Goal: Information Seeking & Learning: Find specific fact

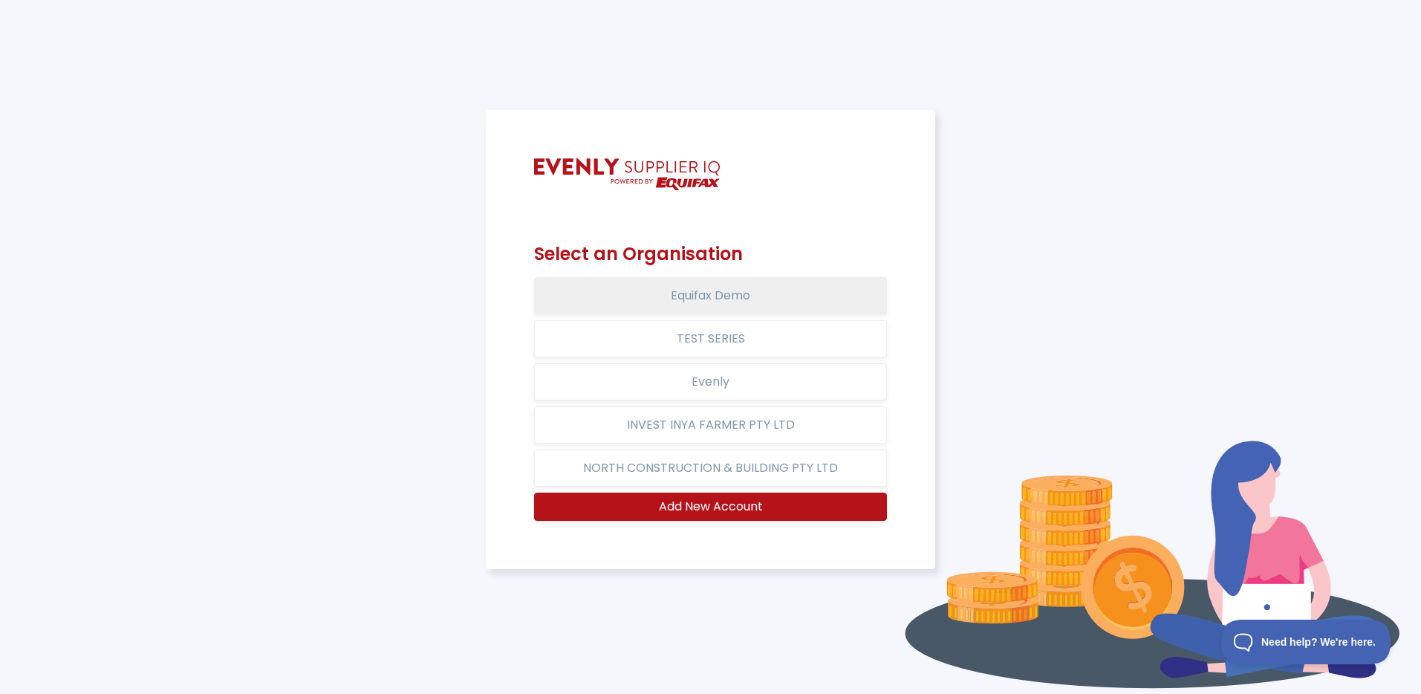
click at [807, 299] on button "Equifax Demo" at bounding box center [711, 295] width 354 height 37
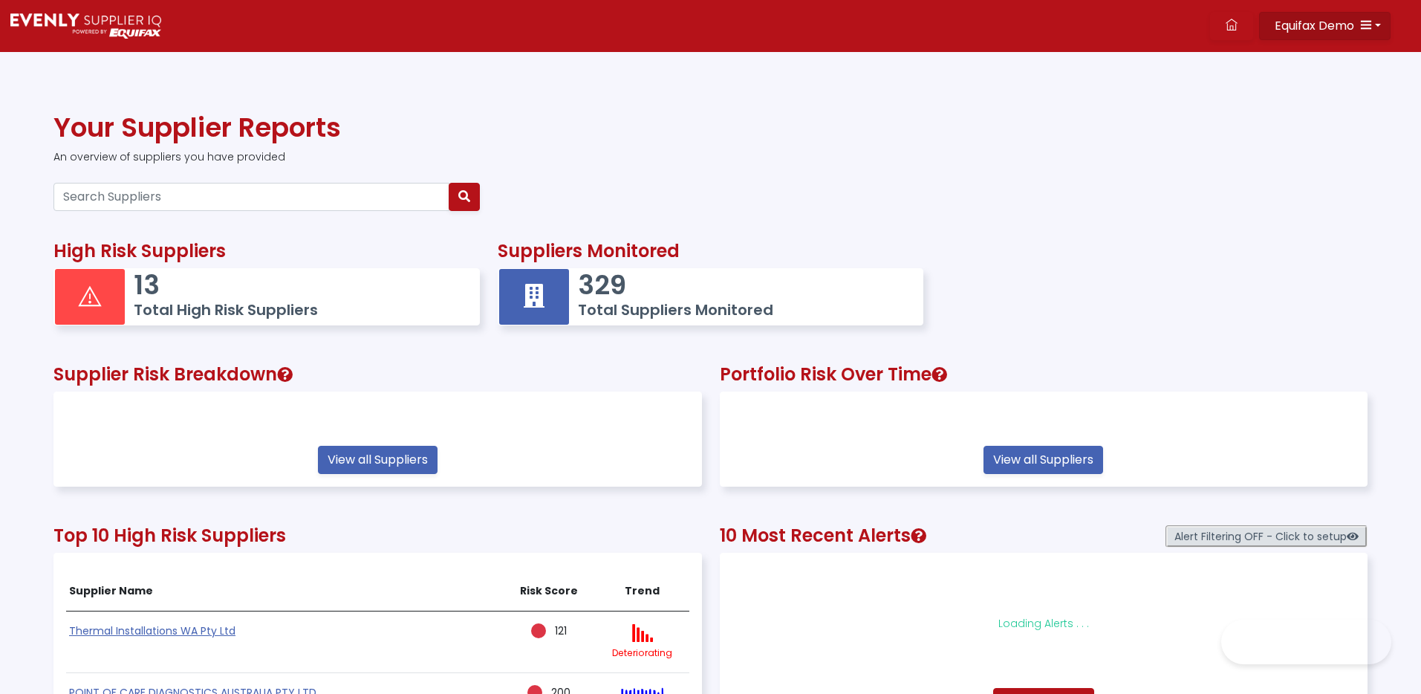
click at [1374, 24] on button "Equifax Demo" at bounding box center [1324, 26] width 131 height 28
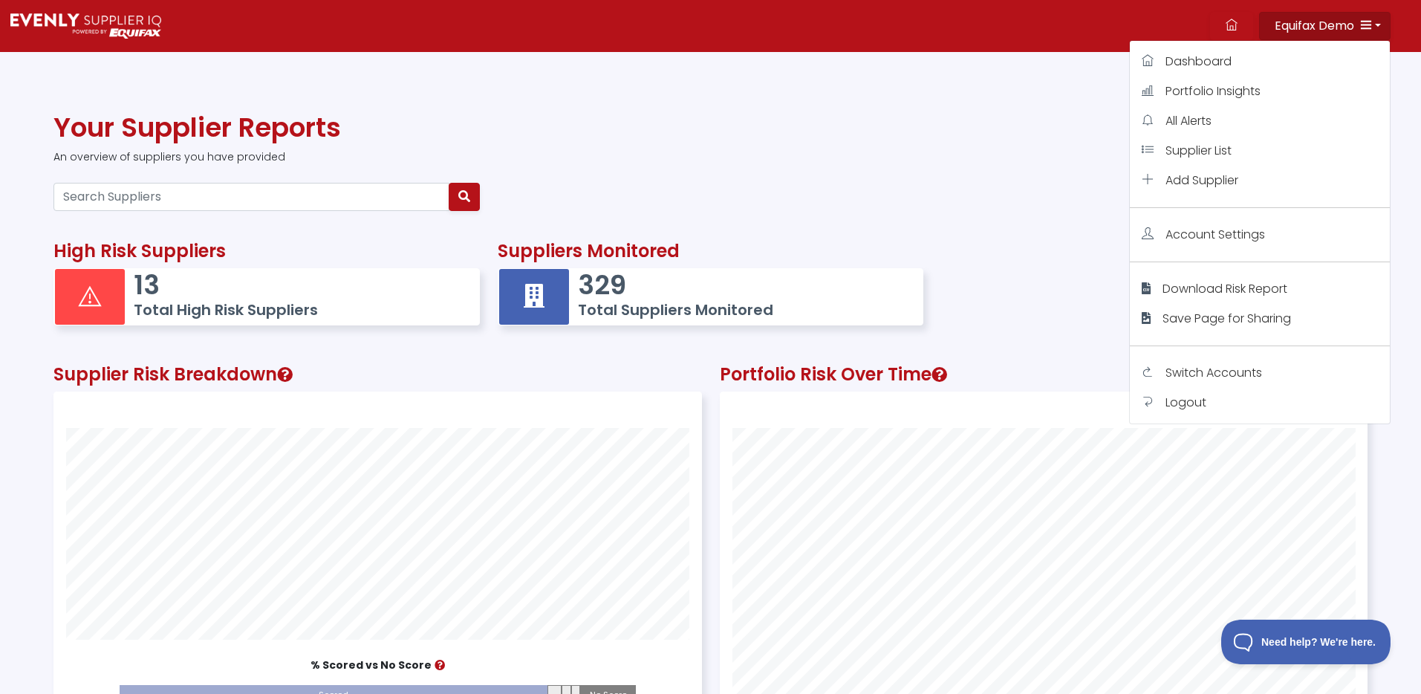
scroll to position [409, 646]
click at [1165, 370] on span "Switch Accounts" at bounding box center [1213, 372] width 97 height 17
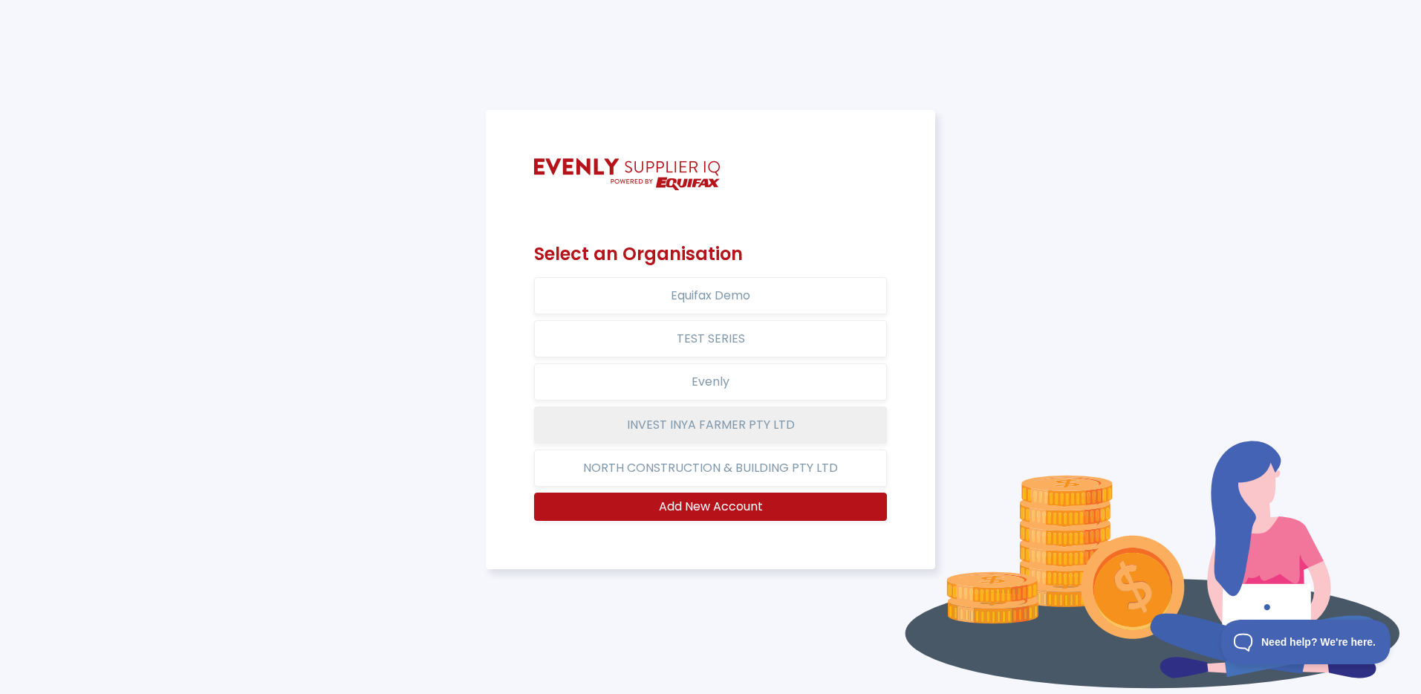
click at [726, 409] on button "INVEST INYA FARMER PTY LTD" at bounding box center [711, 424] width 354 height 37
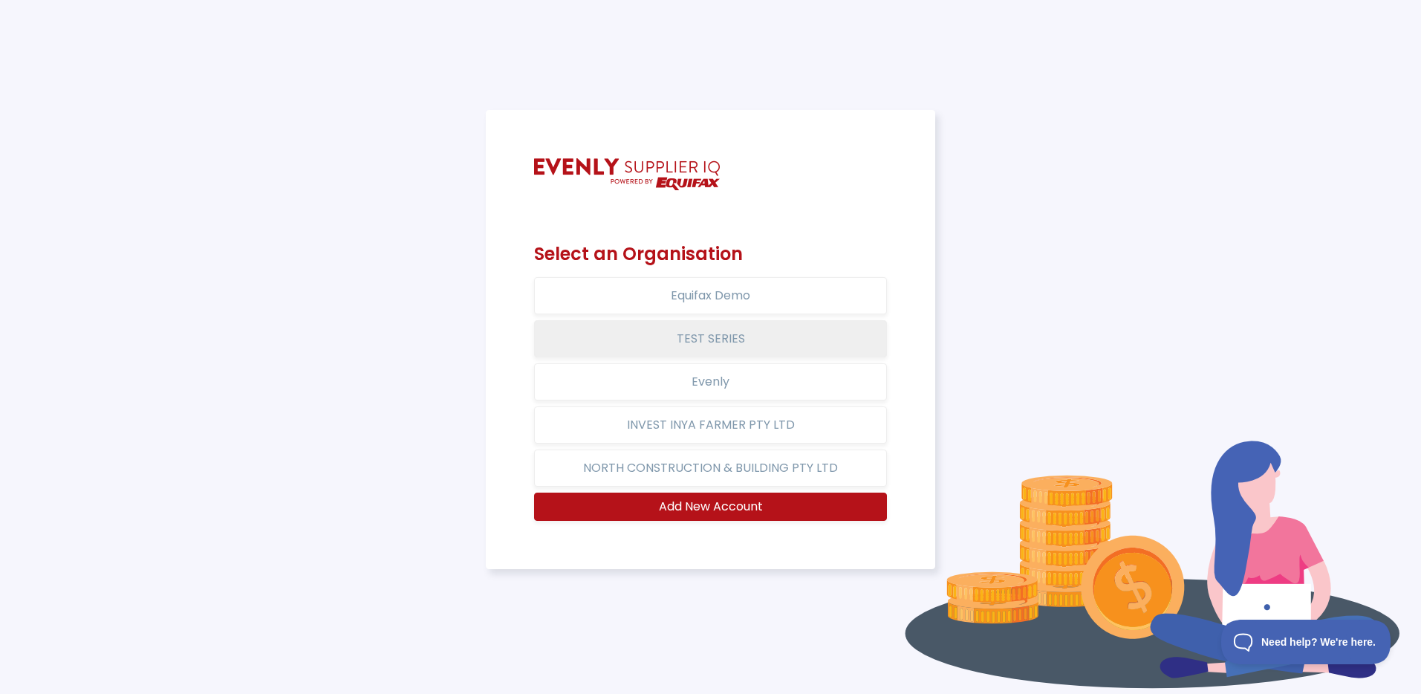
click at [755, 334] on button "TEST SERIES" at bounding box center [711, 338] width 354 height 37
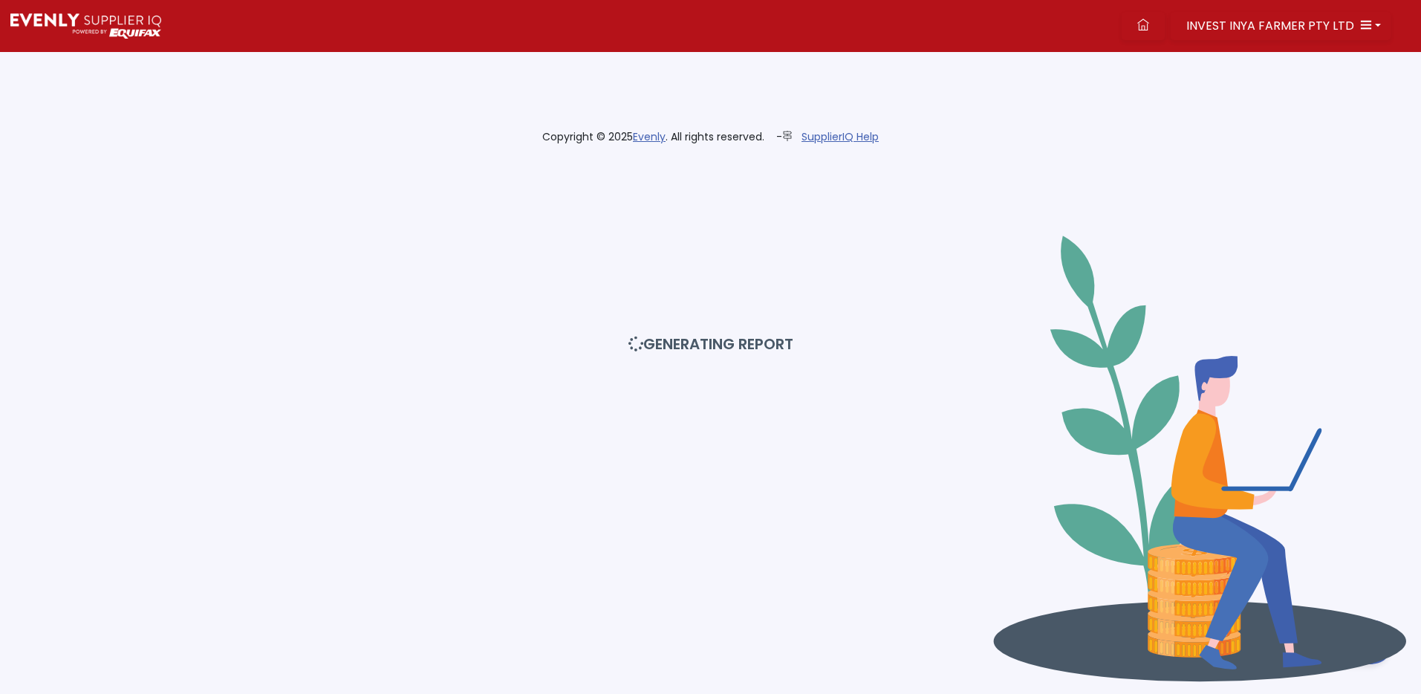
click at [1365, 27] on div "GENERATING REPORT" at bounding box center [710, 347] width 1439 height 694
click at [1366, 24] on div "GENERATING REPORT" at bounding box center [710, 347] width 1439 height 694
click at [1318, 23] on div "GENERATING REPORT" at bounding box center [710, 347] width 1439 height 694
click at [1382, 23] on div "GENERATING REPORT" at bounding box center [710, 347] width 1439 height 694
click at [1366, 26] on div "GENERATING REPORT" at bounding box center [710, 347] width 1439 height 694
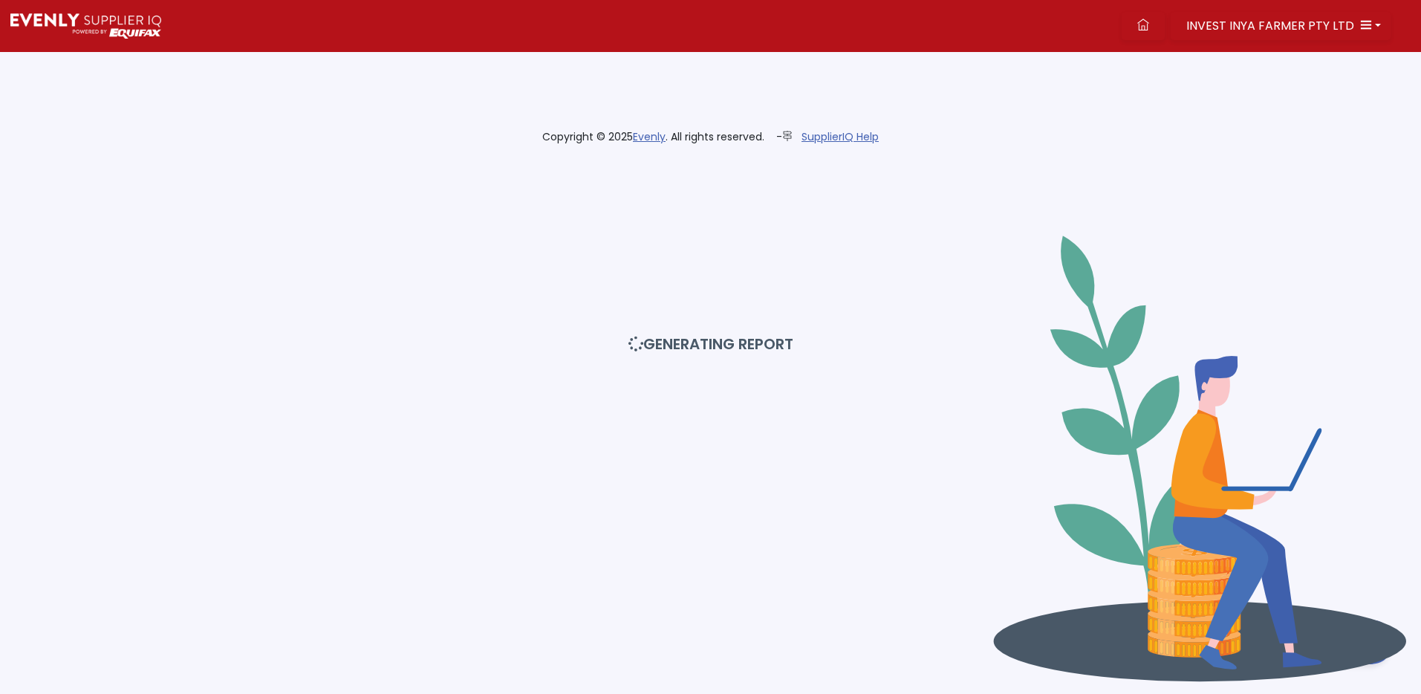
click at [1313, 32] on div "GENERATING REPORT" at bounding box center [710, 347] width 1439 height 694
click at [1312, 19] on div "GENERATING REPORT" at bounding box center [710, 347] width 1439 height 694
click at [1373, 26] on div "GENERATING REPORT" at bounding box center [710, 347] width 1439 height 694
click at [1305, 25] on div "GENERATING REPORT" at bounding box center [710, 347] width 1439 height 694
drag, startPoint x: 1246, startPoint y: 23, endPoint x: 1144, endPoint y: 7, distance: 103.7
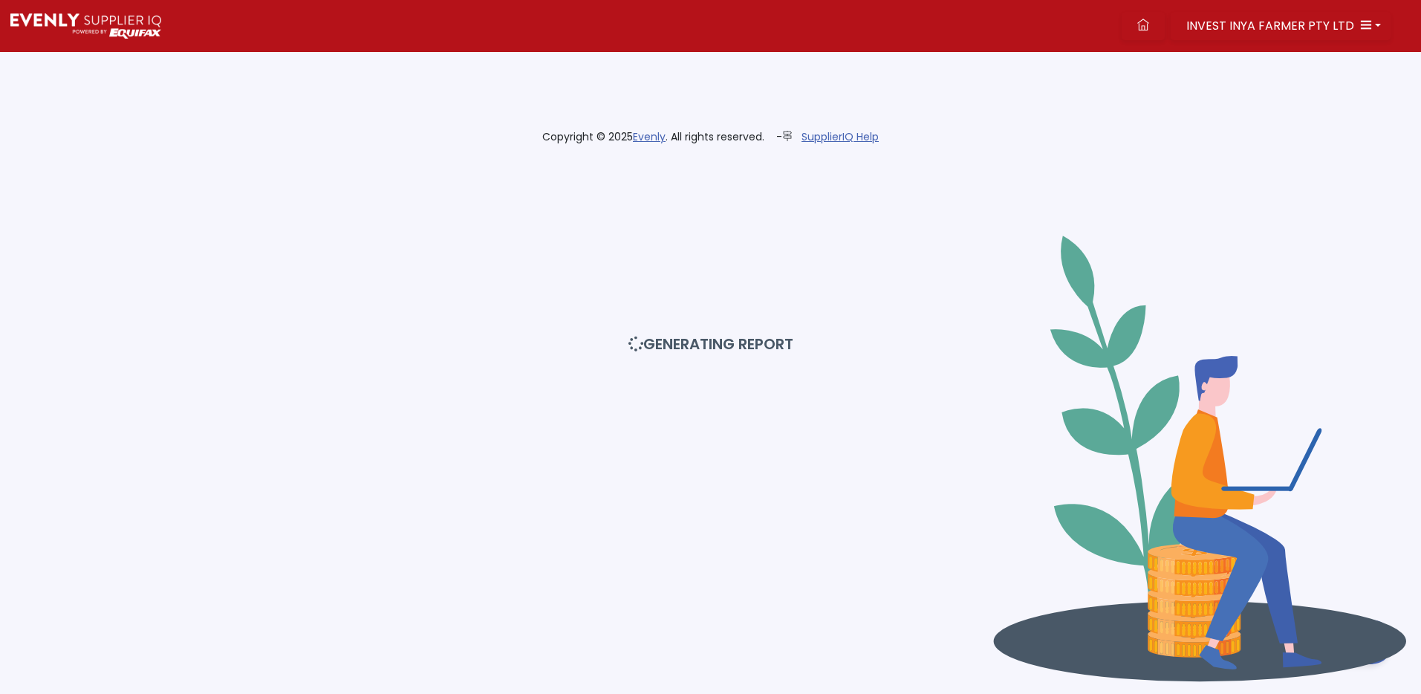
click at [1230, 19] on div "GENERATING REPORT" at bounding box center [710, 347] width 1439 height 694
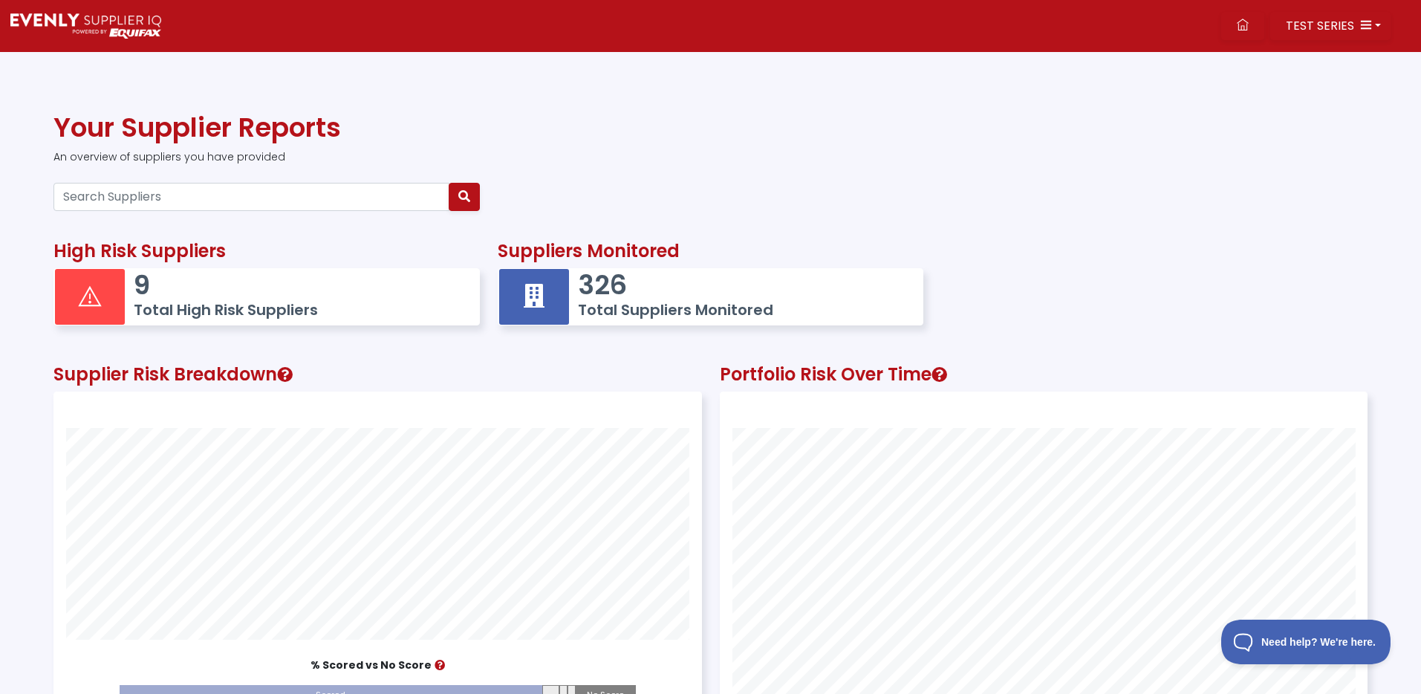
scroll to position [409, 646]
click at [1373, 28] on button "TEST SERIES" at bounding box center [1330, 26] width 120 height 28
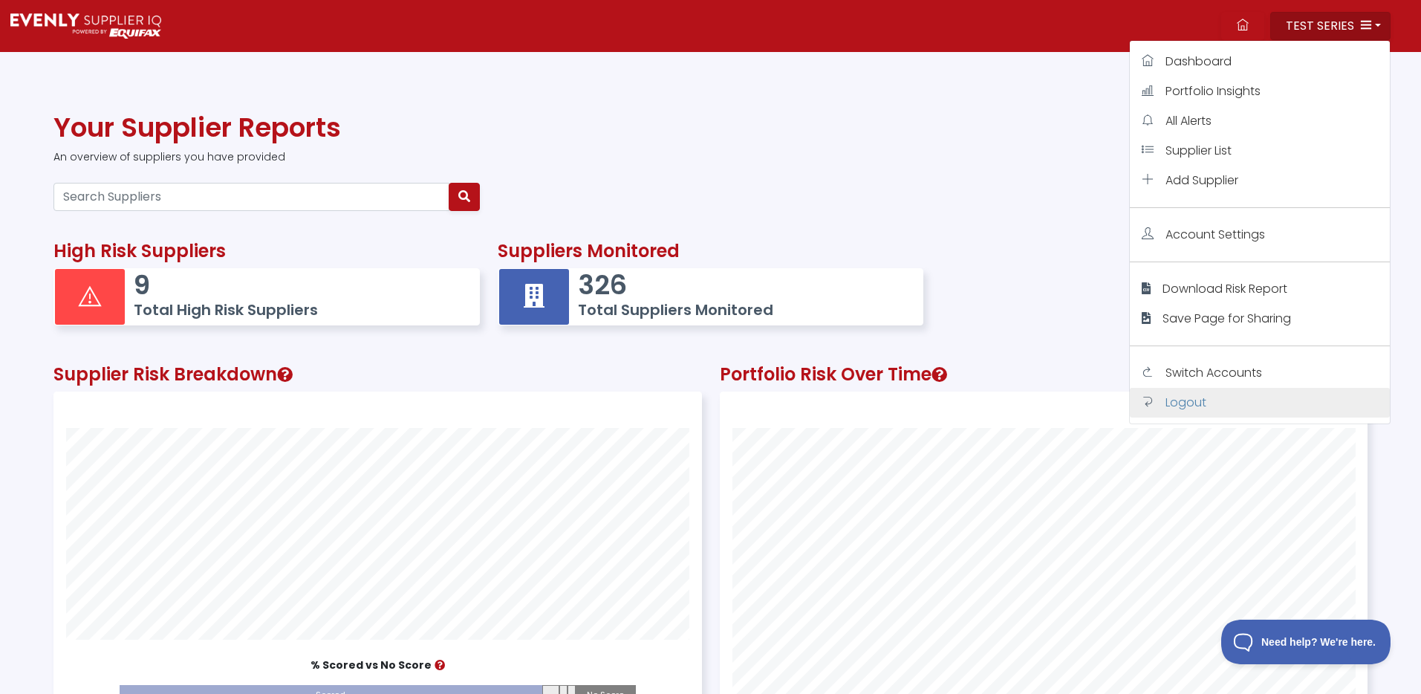
click at [1217, 404] on link "Logout" at bounding box center [1260, 403] width 260 height 30
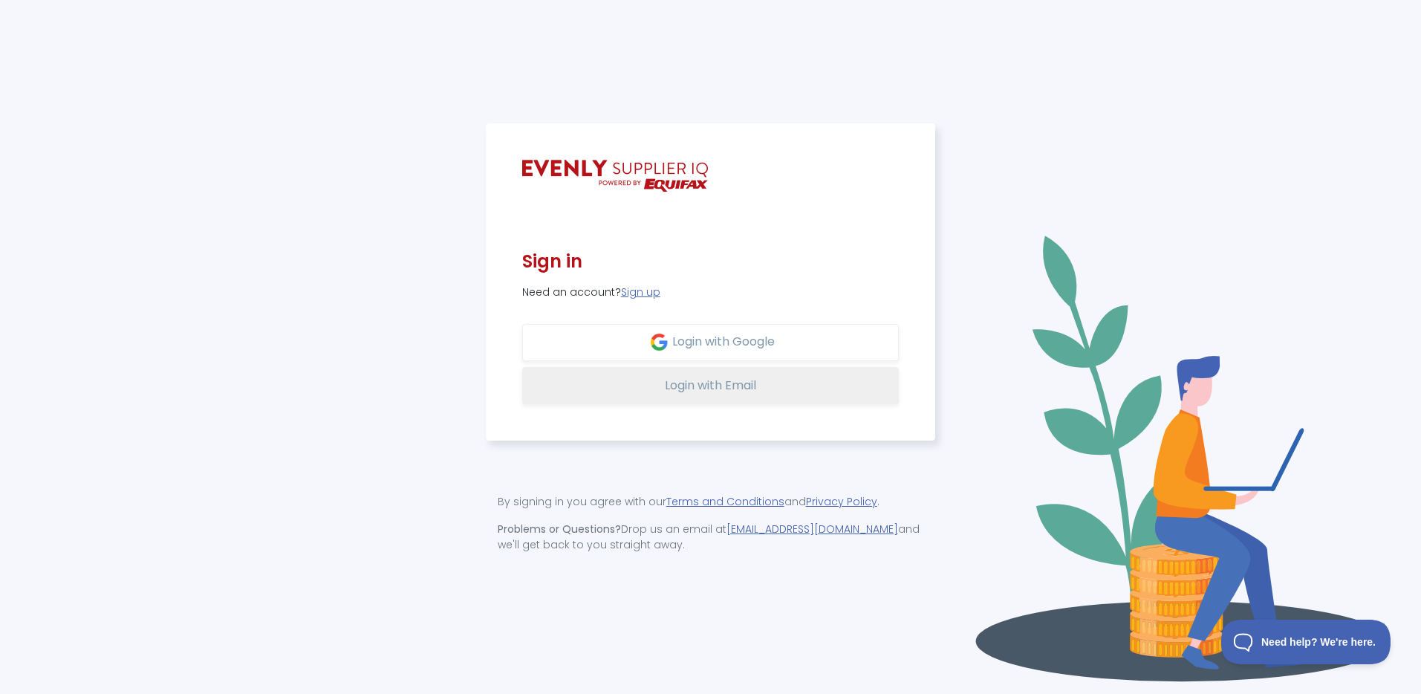
click at [726, 387] on span "Login with Email" at bounding box center [710, 385] width 91 height 17
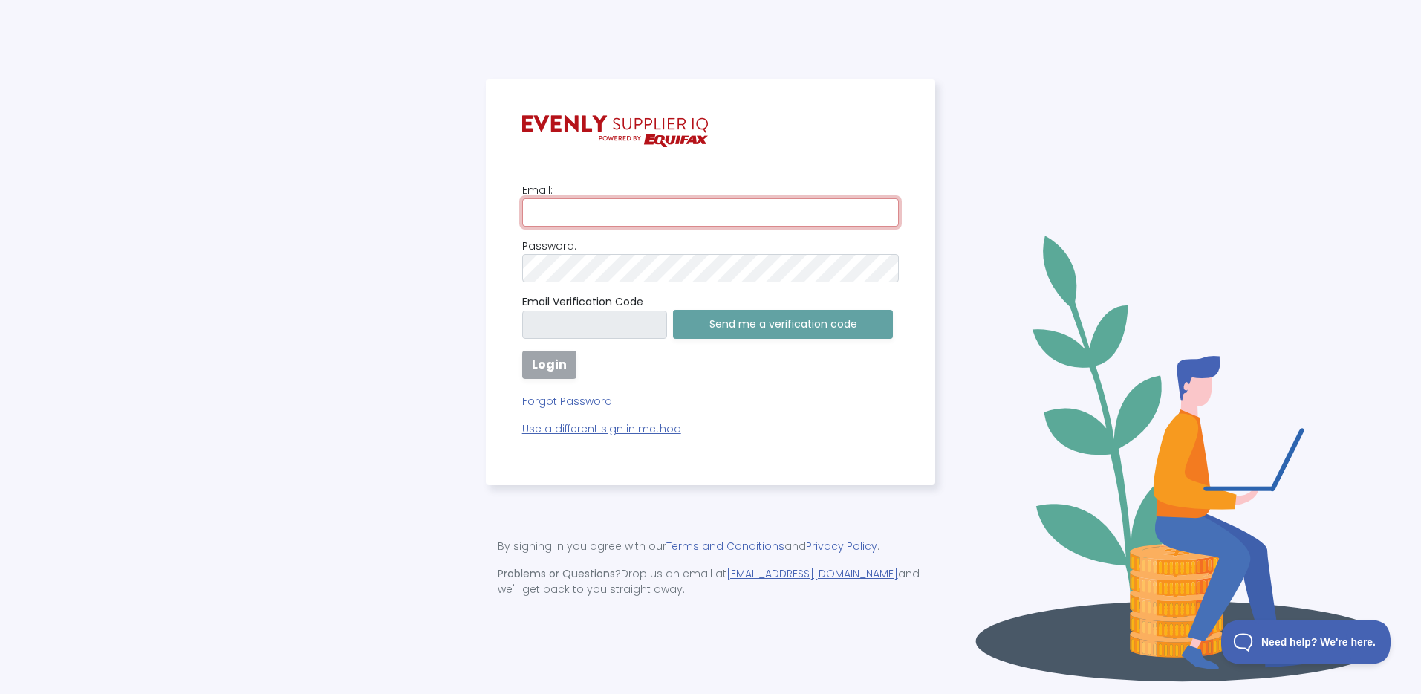
click at [594, 214] on input "email" at bounding box center [710, 212] width 377 height 28
type input "supplieriq-support@evenly.com.au"
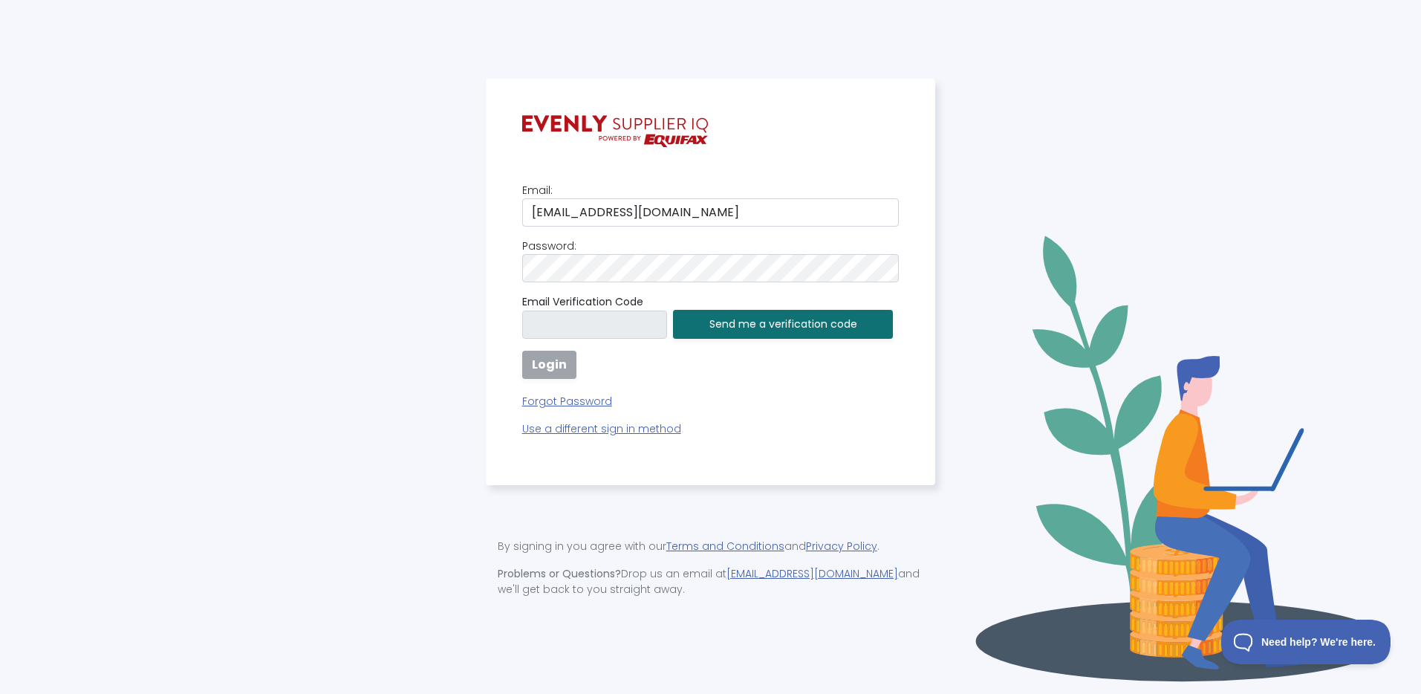
click at [791, 331] on button "Send me a verification code" at bounding box center [783, 324] width 220 height 29
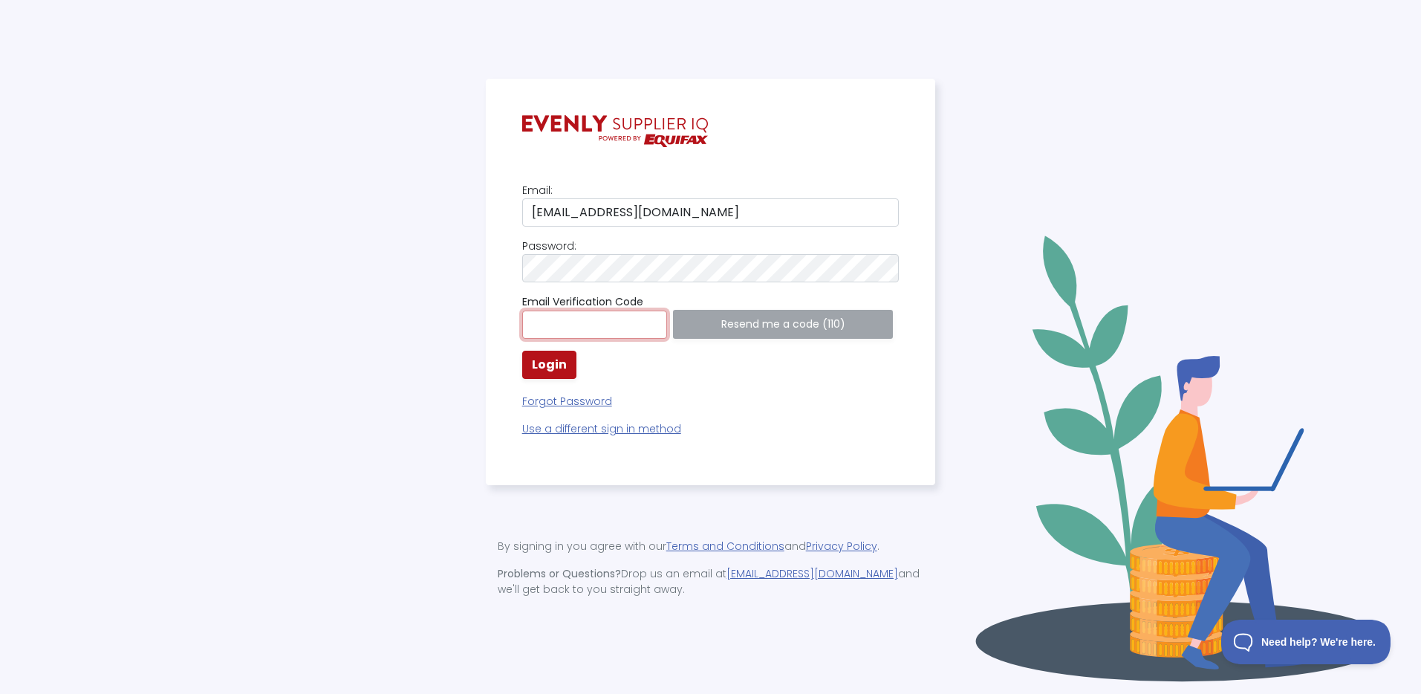
click at [602, 328] on input "text" at bounding box center [595, 325] width 146 height 28
paste input "030628"
type input "030628"
click at [787, 370] on div "Email: supplieriq-support@evenly.com.au Password: Email Verification Code 03062…" at bounding box center [710, 310] width 377 height 254
click at [550, 364] on strong "Login" at bounding box center [549, 364] width 35 height 17
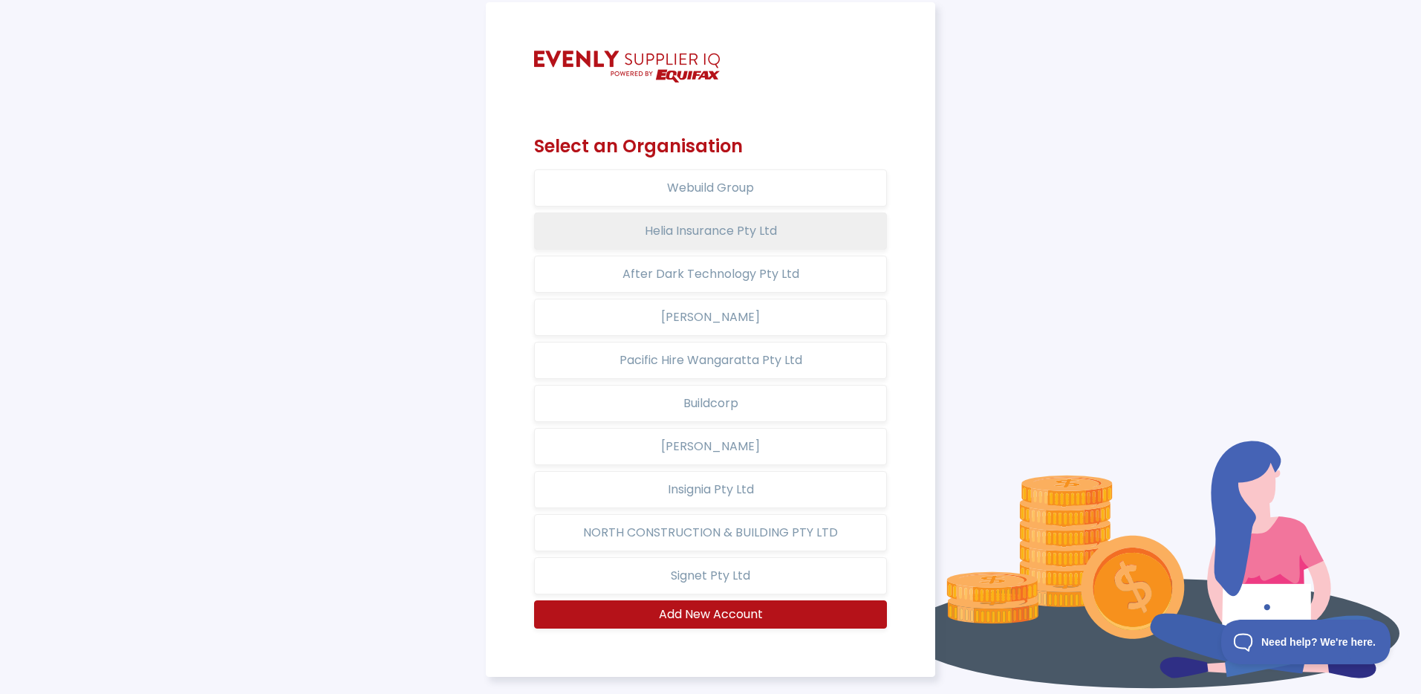
click at [731, 224] on button "Helia Insurance Pty Ltd" at bounding box center [711, 230] width 354 height 37
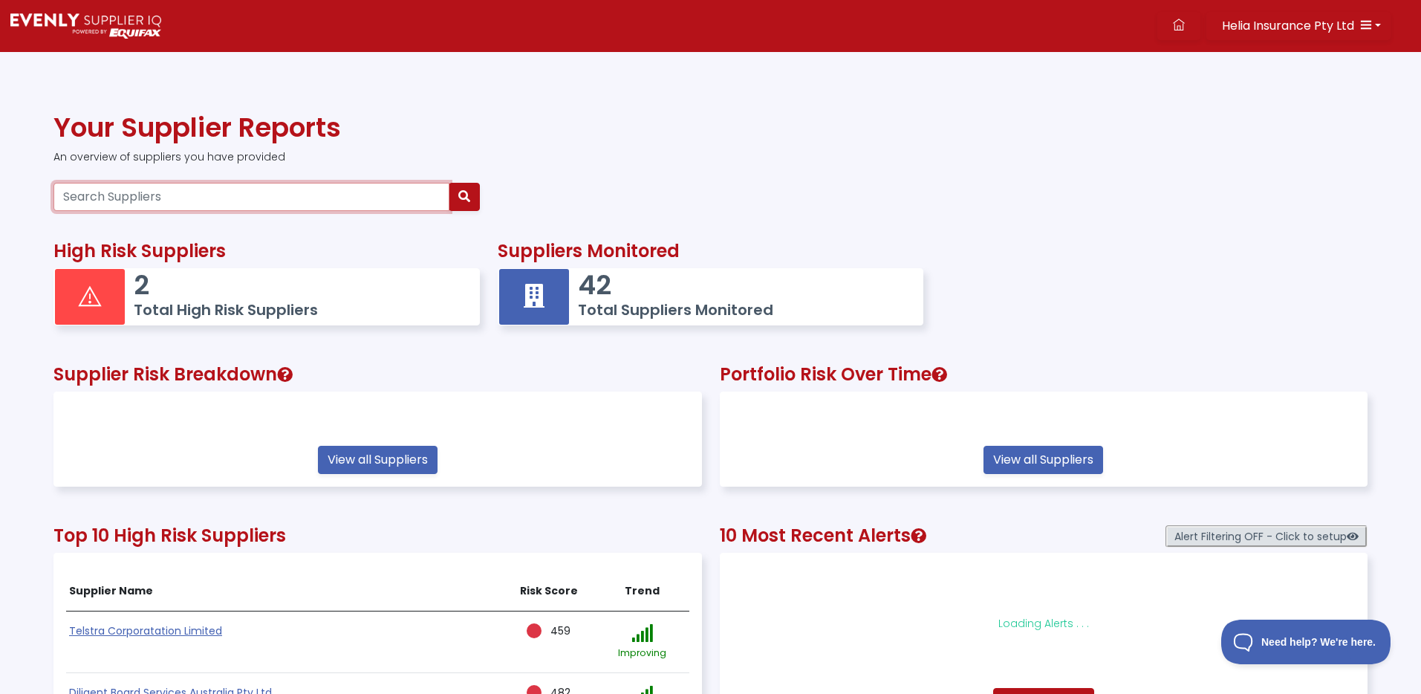
click at [192, 195] on input "Search Suppliers" at bounding box center [251, 197] width 396 height 28
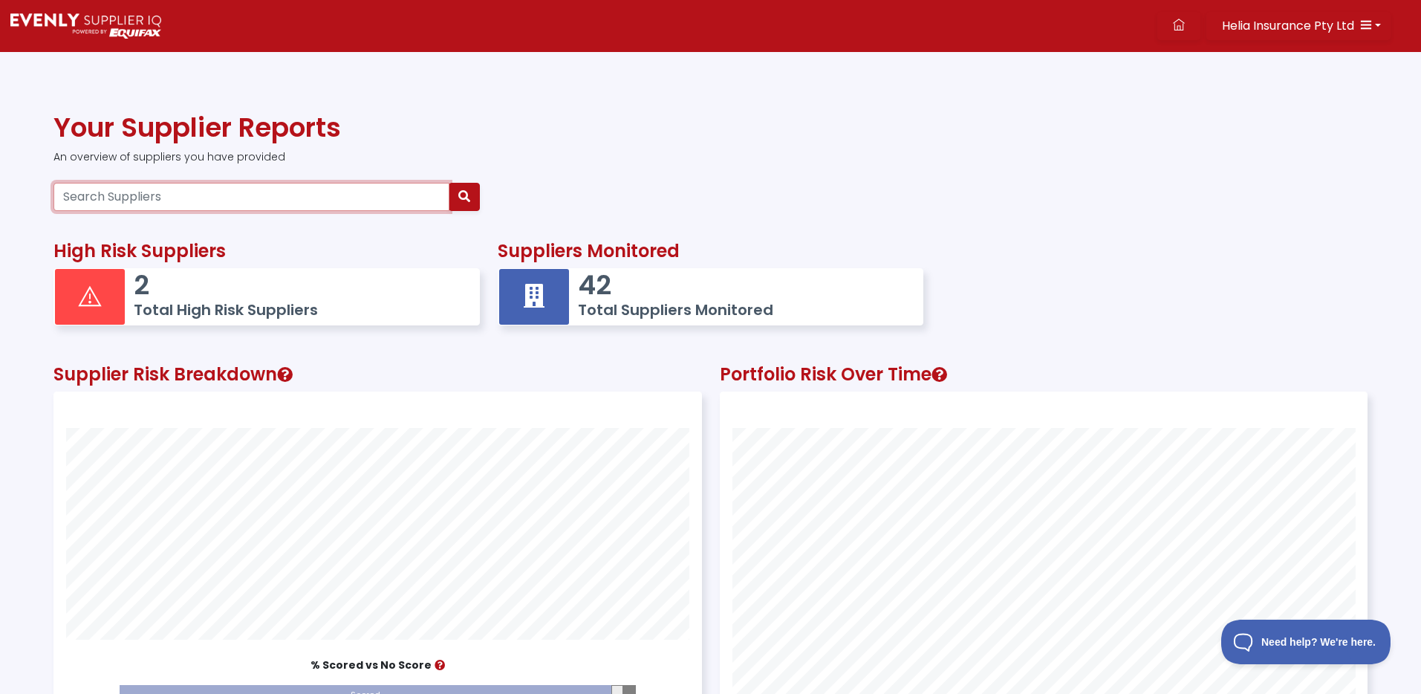
scroll to position [409, 646]
type input "openai"
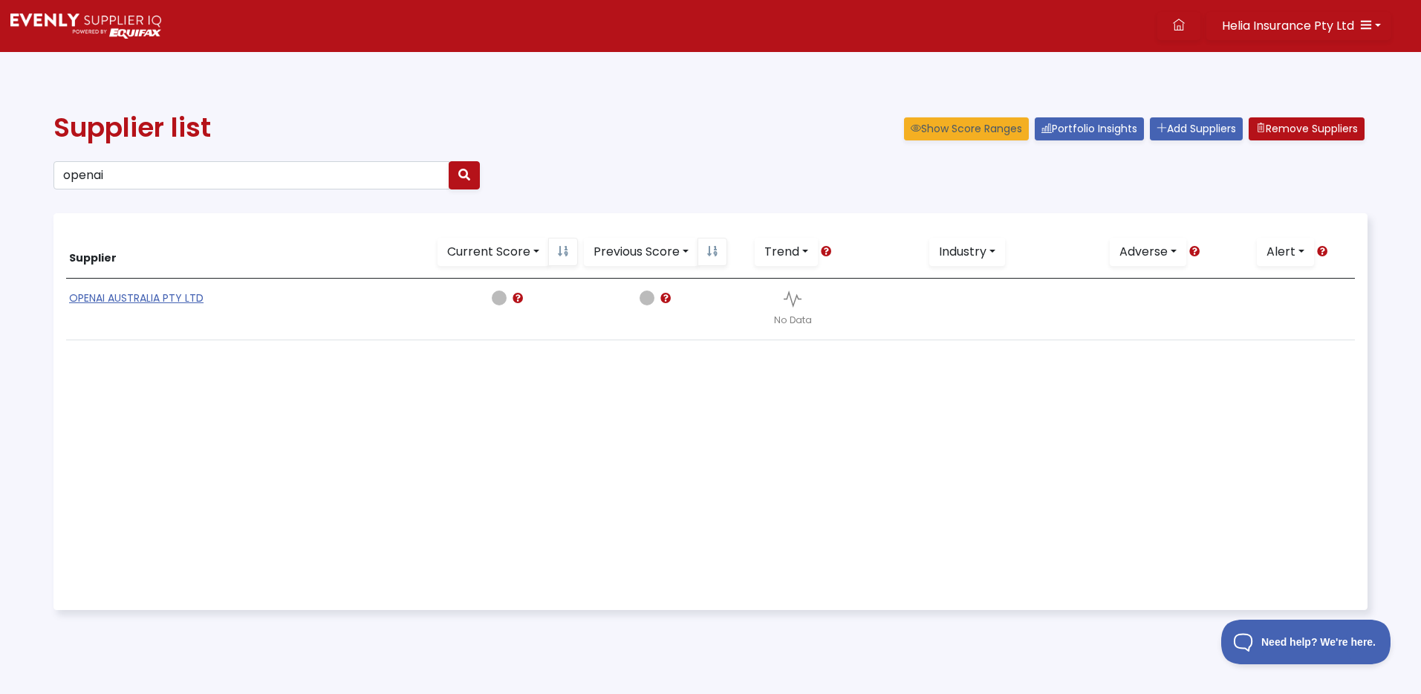
click at [166, 288] on td "OPENAI AUSTRALIA PTY LTD" at bounding box center [250, 310] width 368 height 62
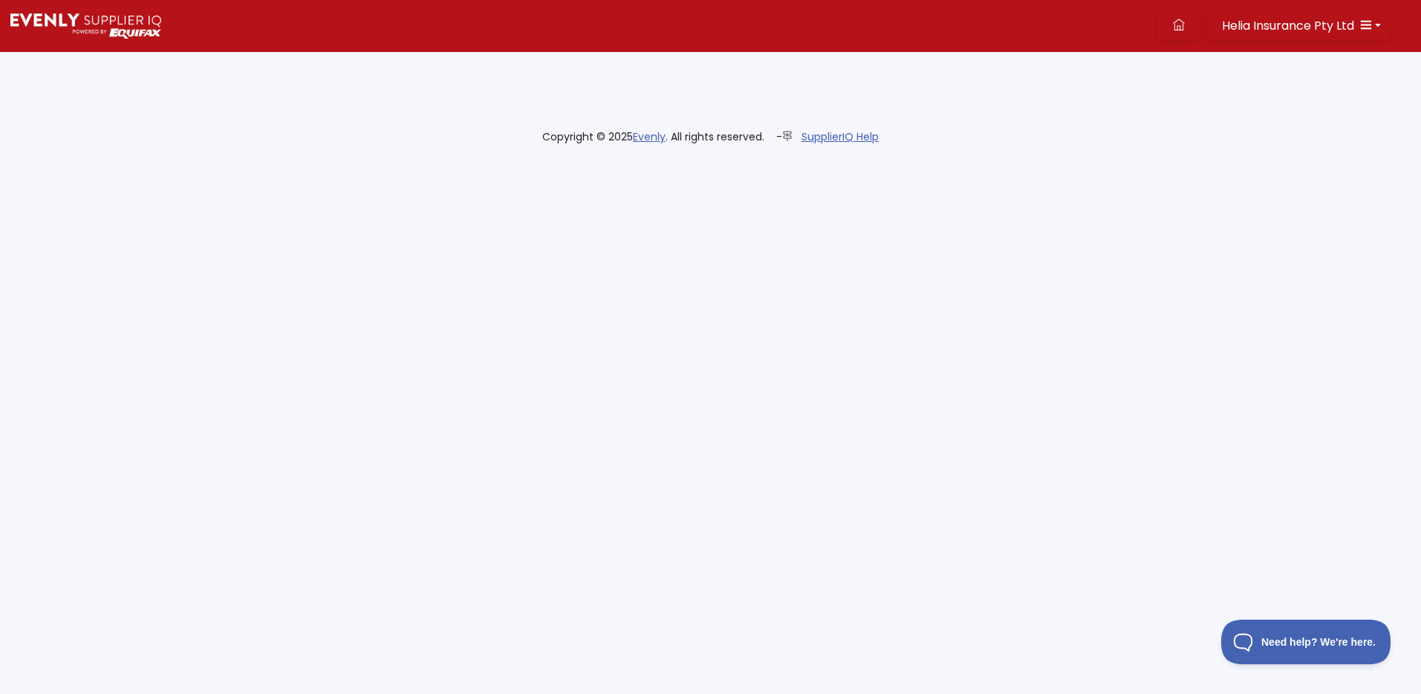
click at [166, 163] on html "Helia Insurance Pty Ltd Dashboard Portfolio Insights All Alerts Supplier List A…" at bounding box center [710, 81] width 1421 height 163
